Goal: Communication & Community: Share content

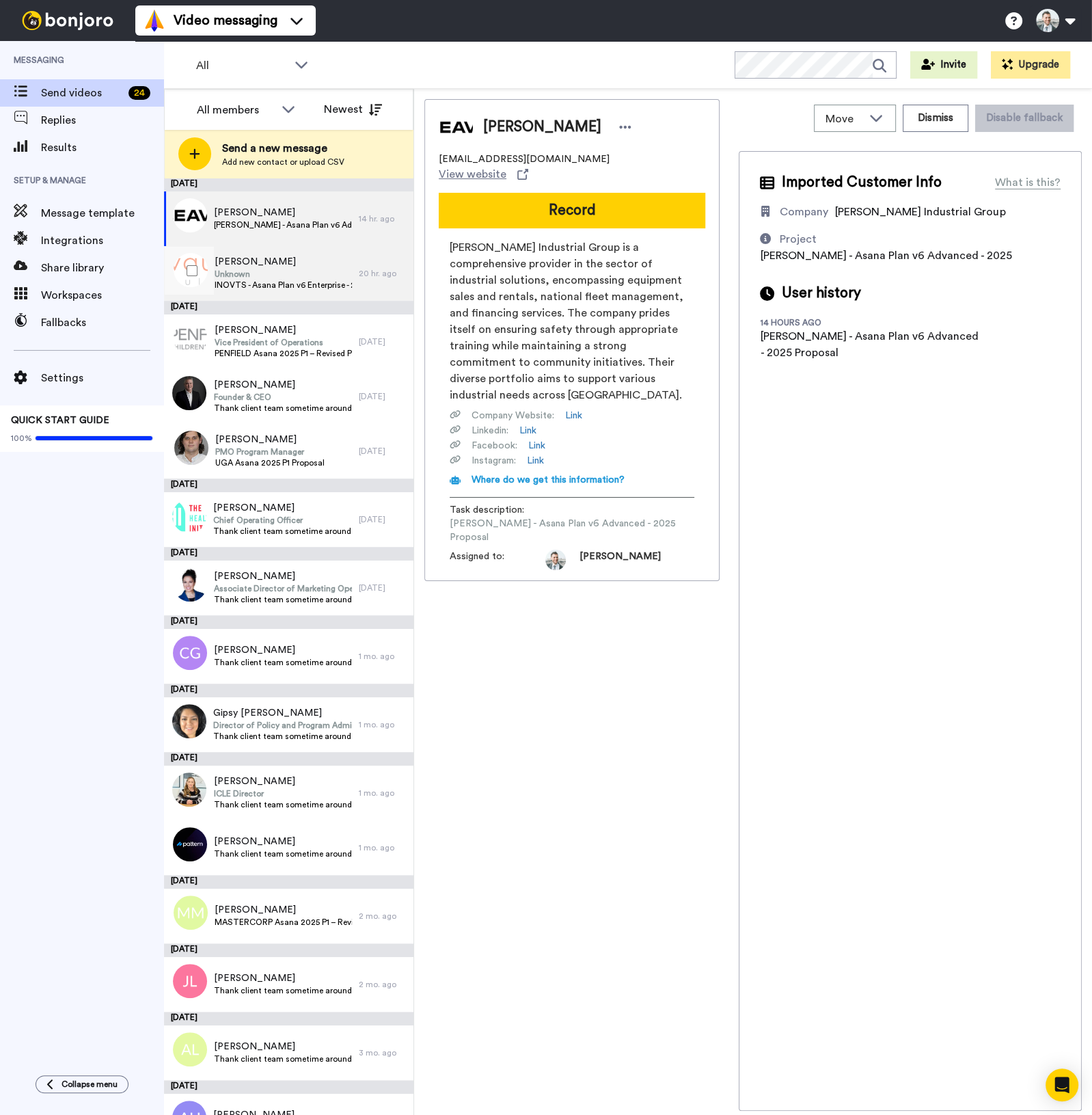
click at [303, 276] on span "Unknown" at bounding box center [283, 274] width 137 height 11
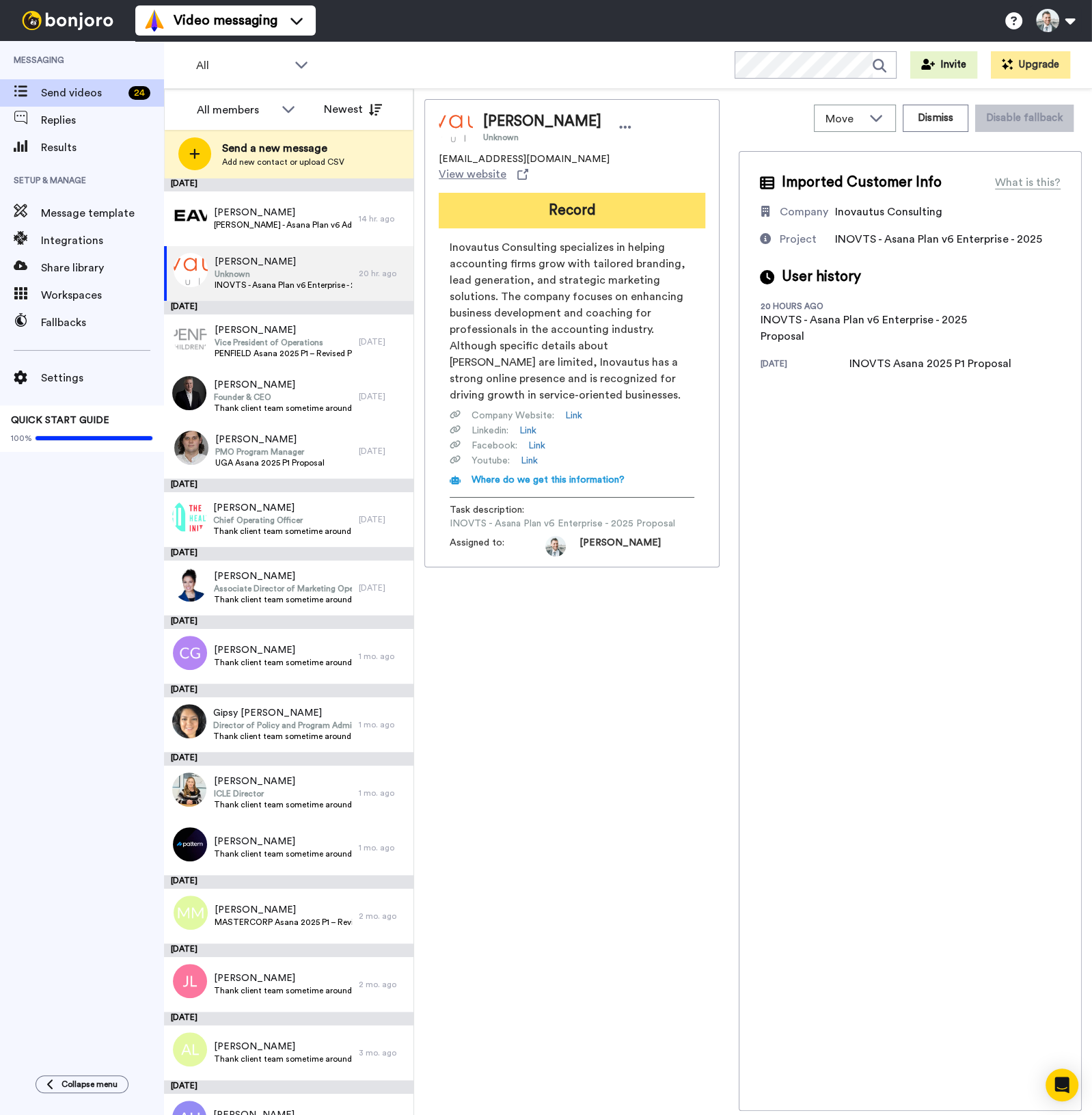
click at [605, 202] on button "Record" at bounding box center [572, 210] width 266 height 36
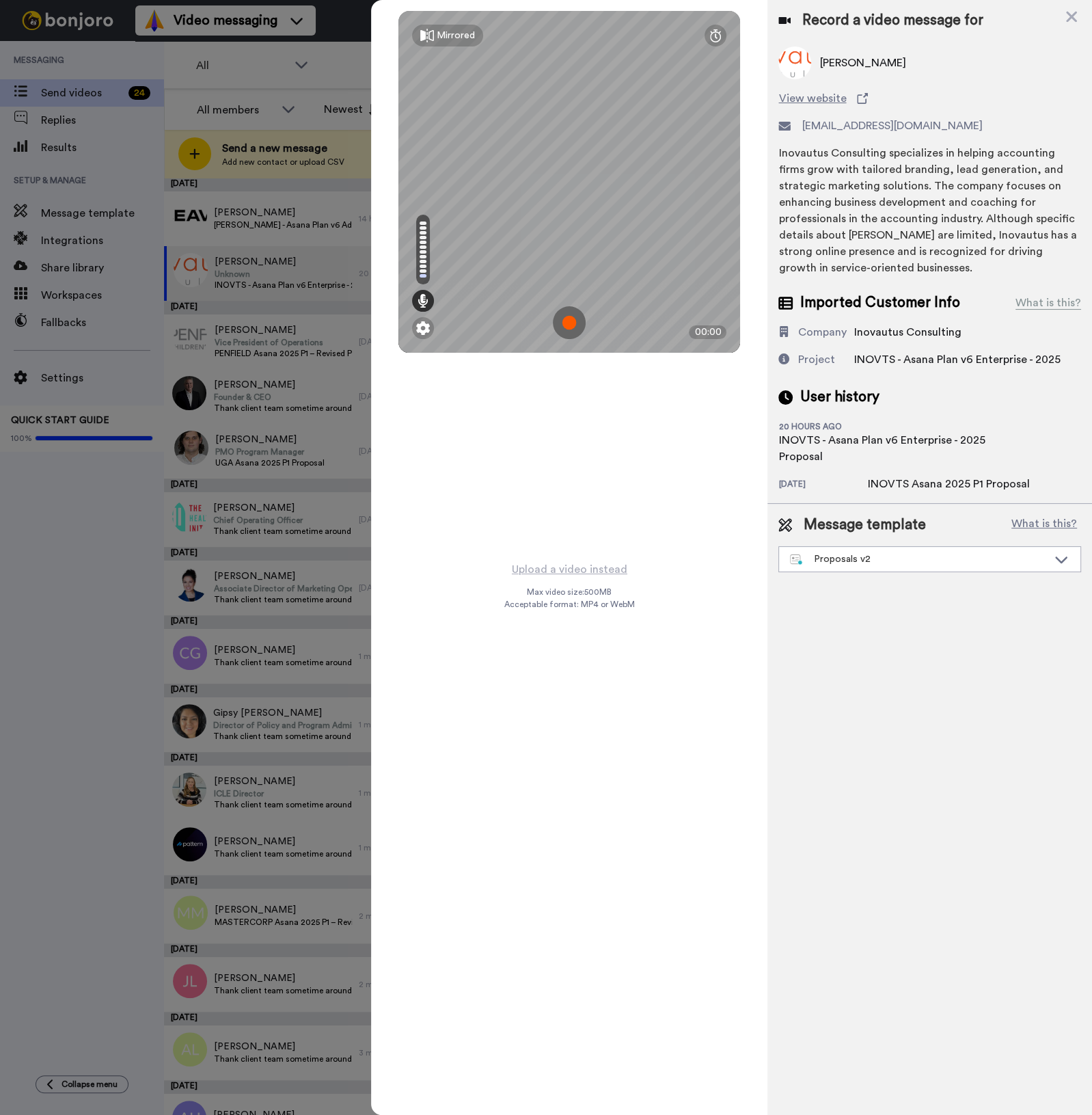
click at [564, 404] on div "Mirrored Redo 00:00" at bounding box center [569, 280] width 396 height 561
click at [568, 404] on div "Mirrored Redo 00:00" at bounding box center [569, 280] width 396 height 561
click at [554, 451] on div "Mirrored Redo 00:00" at bounding box center [569, 280] width 396 height 561
click at [573, 321] on img at bounding box center [569, 323] width 33 height 33
click at [558, 328] on img at bounding box center [569, 323] width 33 height 33
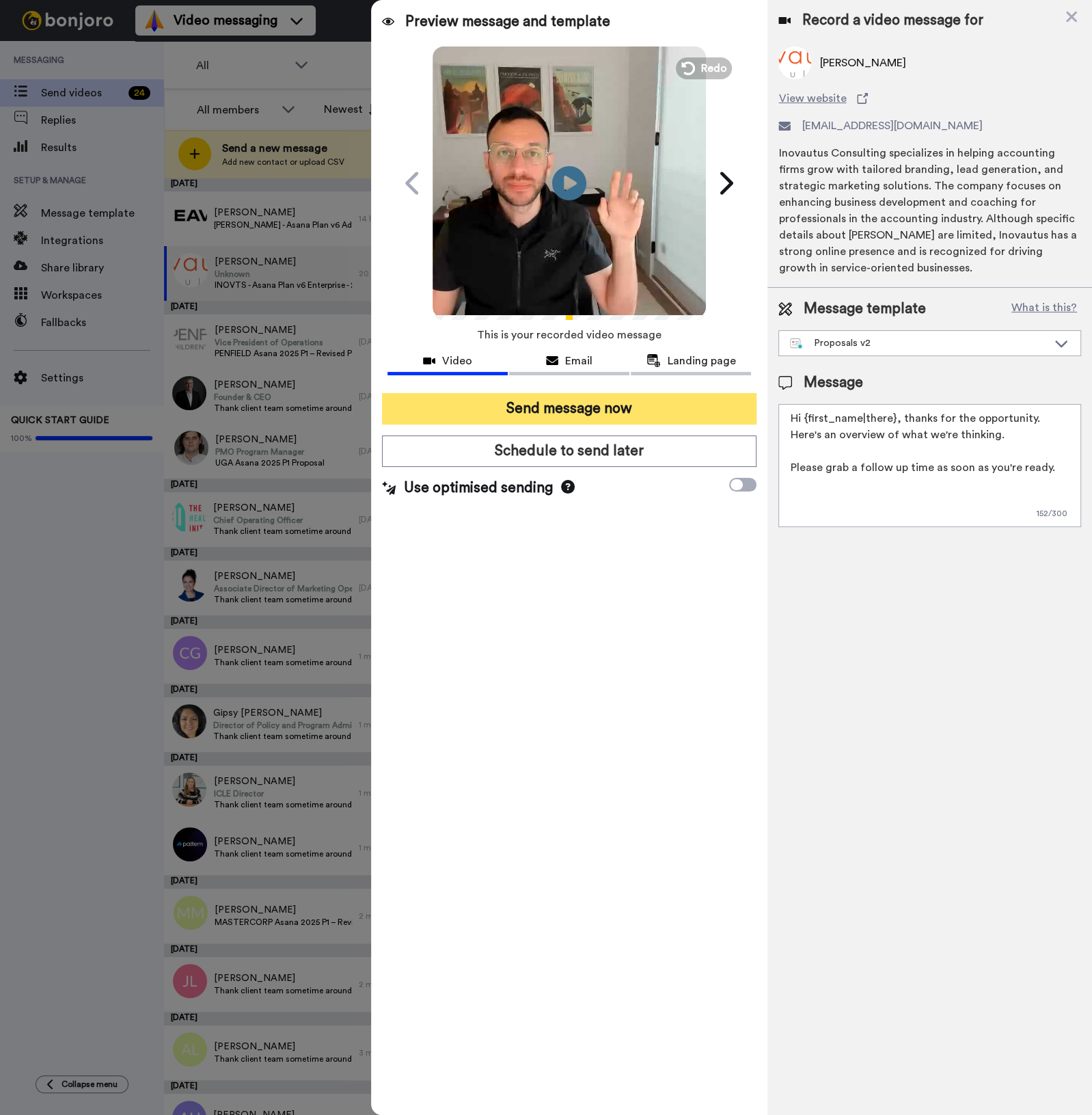
click at [607, 410] on button "Send message now" at bounding box center [569, 408] width 374 height 31
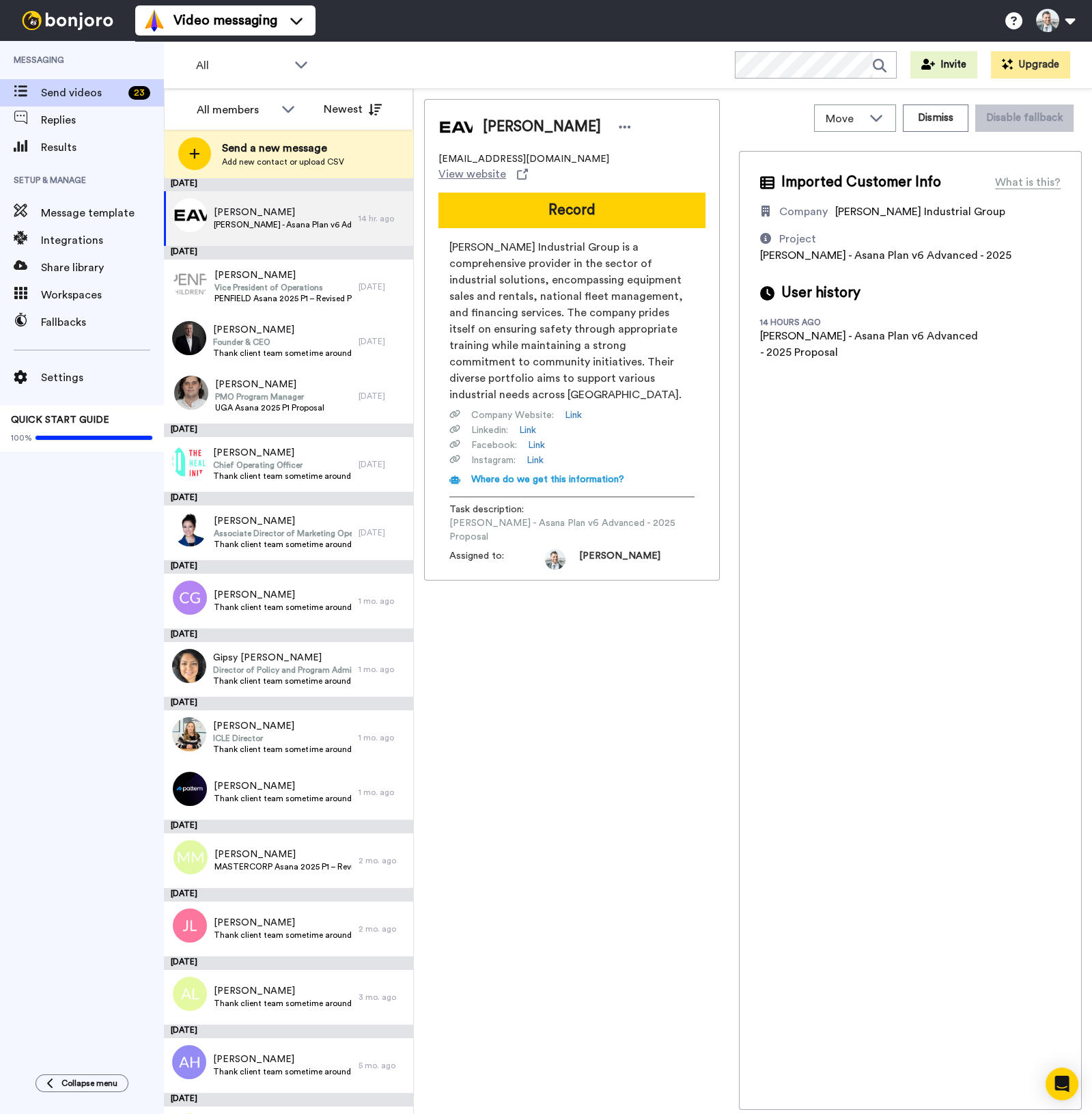
drag, startPoint x: 646, startPoint y: 759, endPoint x: 657, endPoint y: 743, distance: 19.4
click at [646, 758] on div "[PERSON_NAME] [EMAIL_ADDRESS][DOMAIN_NAME] View website Record [PERSON_NAME] In…" at bounding box center [572, 605] width 295 height 1011
